Goal: Information Seeking & Learning: Find specific fact

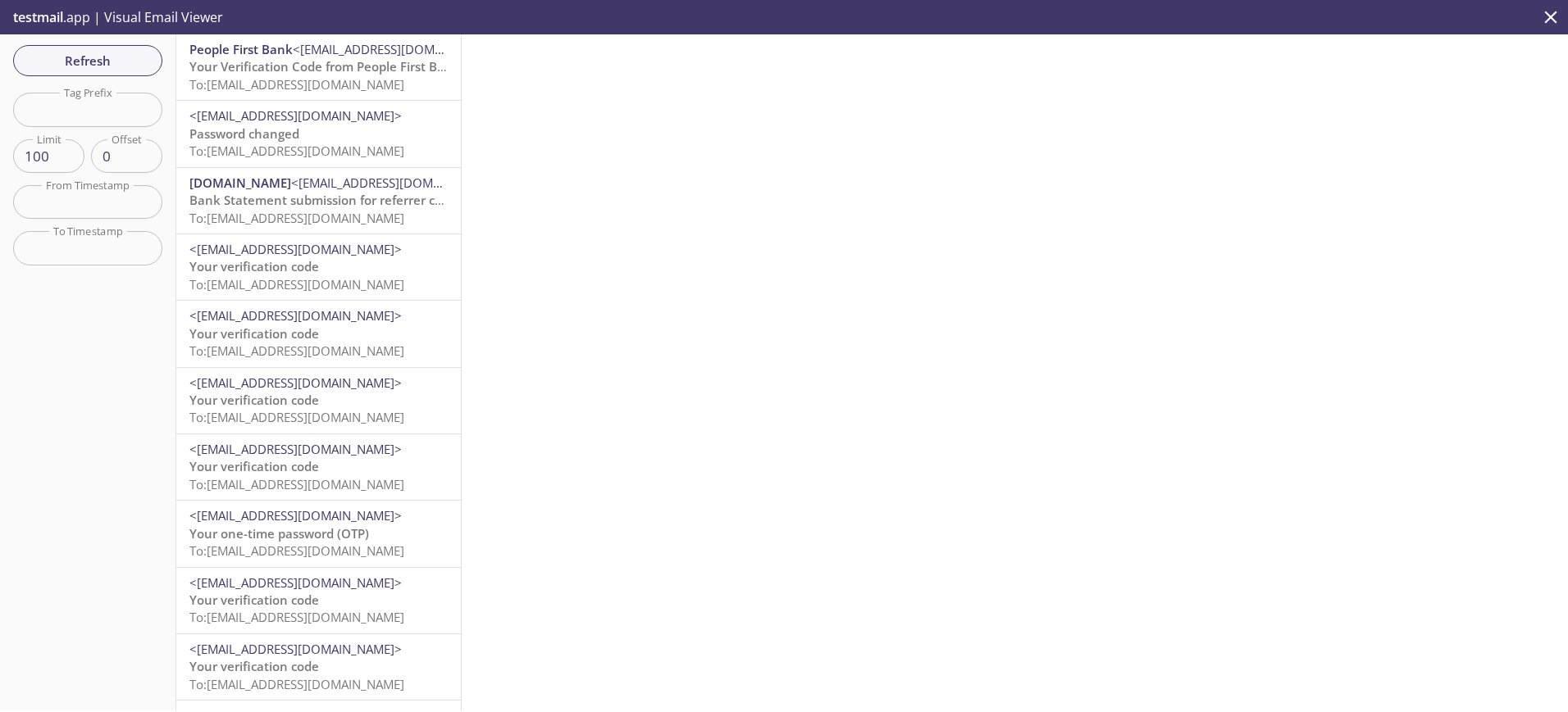
click at [242, 67] on span "Your Verification Code from People First Bank" at bounding box center [324, 66] width 270 height 17
